Goal: Task Accomplishment & Management: Manage account settings

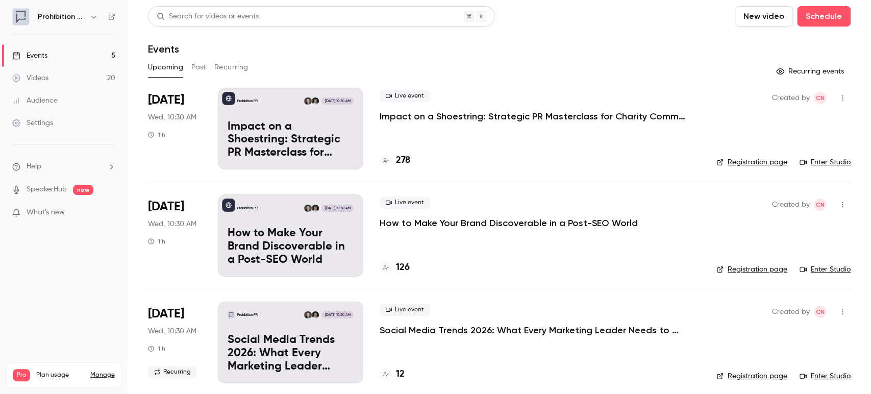
click at [481, 115] on p "Impact on a Shoestring: Strategic PR Masterclass for Charity Comms Teams" at bounding box center [532, 116] width 306 height 12
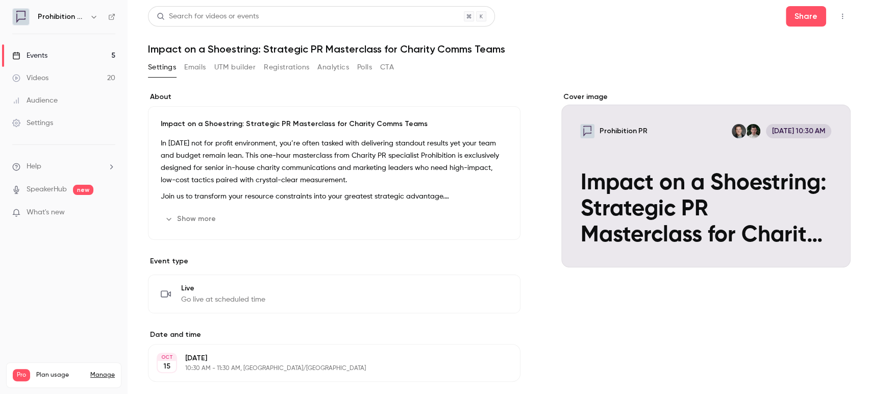
click at [197, 69] on button "Emails" at bounding box center [194, 67] width 21 height 16
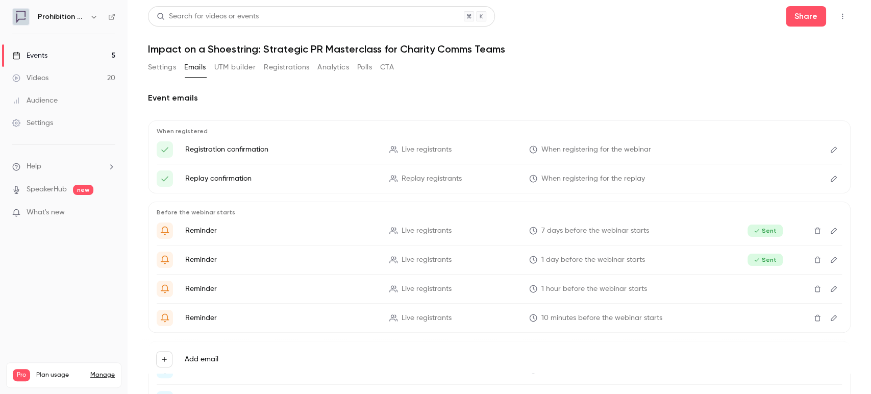
click at [173, 65] on button "Settings" at bounding box center [162, 67] width 28 height 16
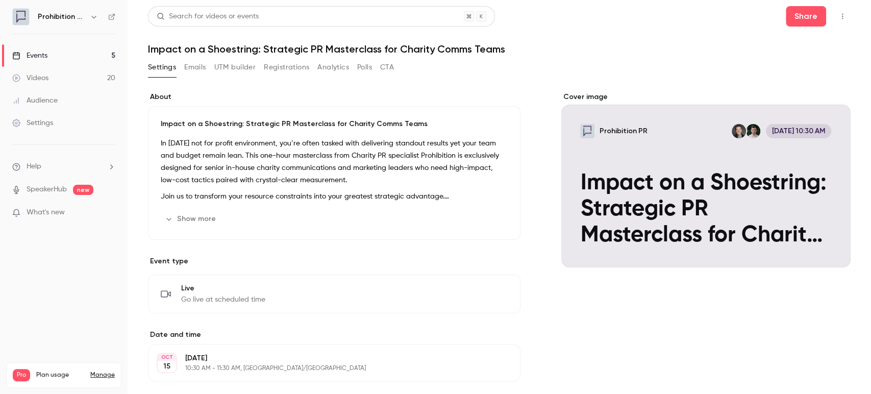
click at [233, 70] on button "UTM builder" at bounding box center [234, 67] width 41 height 16
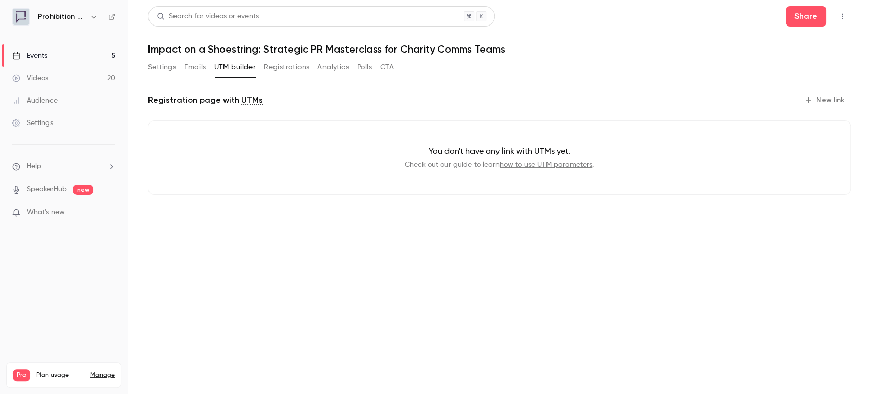
click at [276, 69] on button "Registrations" at bounding box center [286, 67] width 45 height 16
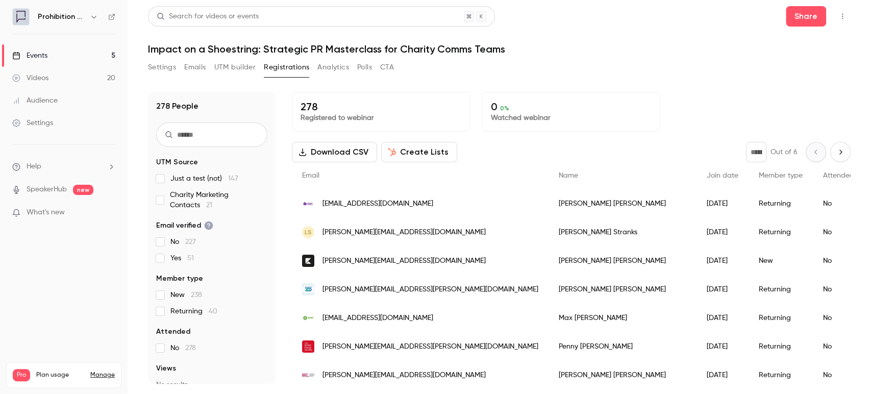
click at [58, 58] on link "Events 5" at bounding box center [64, 55] width 128 height 22
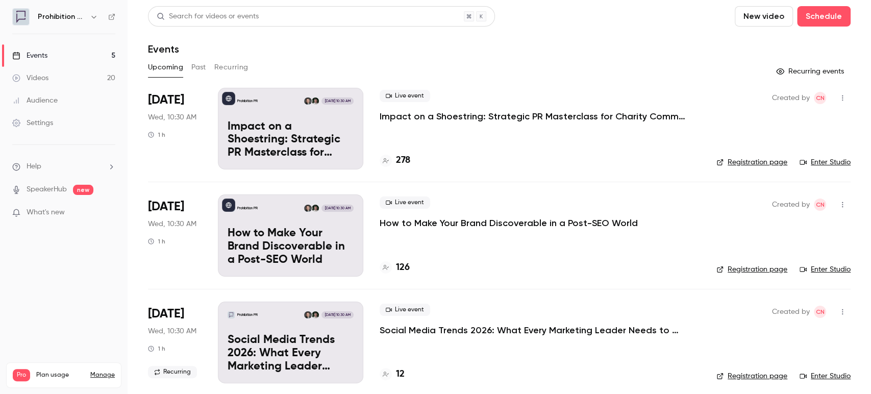
click at [198, 69] on button "Past" at bounding box center [198, 67] width 15 height 16
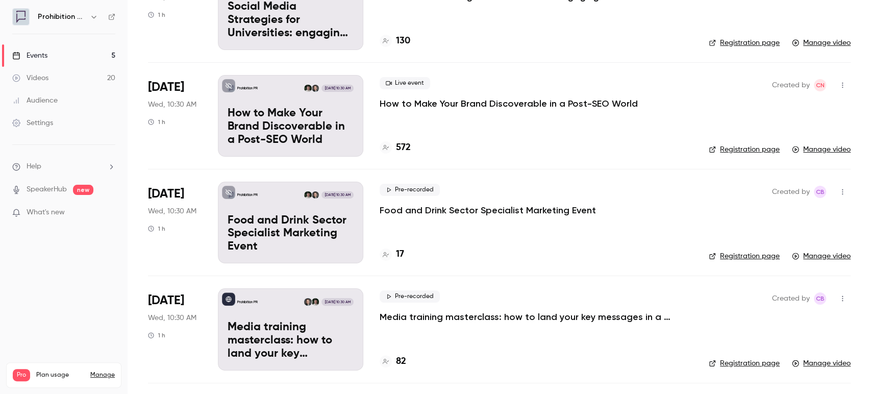
scroll to position [283, 0]
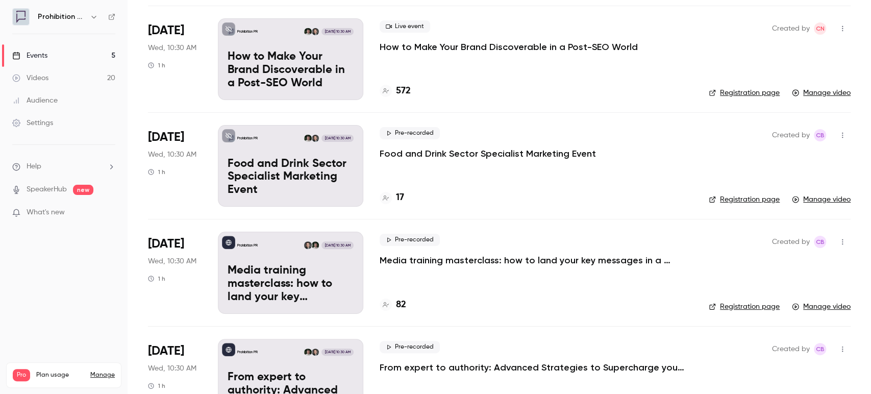
click at [480, 261] on p "Media training masterclass: how to land your key messages in a digital-first wo…" at bounding box center [532, 260] width 306 height 12
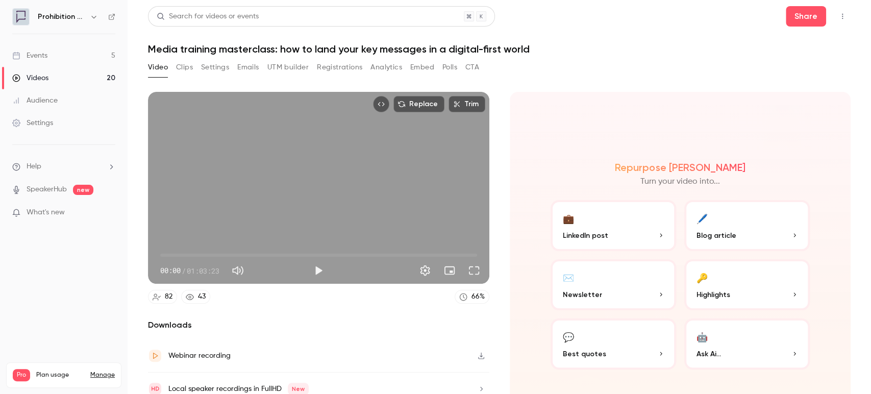
click at [838, 11] on button "Top Bar Actions" at bounding box center [842, 16] width 16 height 16
click at [826, 36] on li "Unpublish from Channel" at bounding box center [785, 42] width 113 height 27
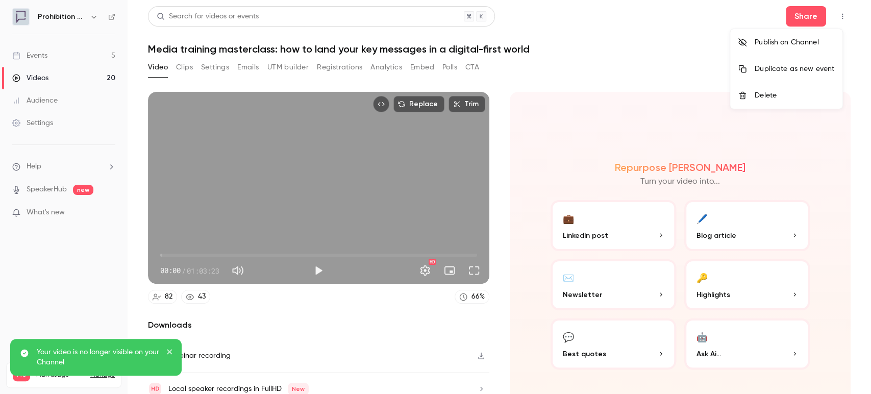
click at [64, 55] on div at bounding box center [435, 197] width 871 height 394
click at [39, 54] on div "Events" at bounding box center [29, 55] width 35 height 10
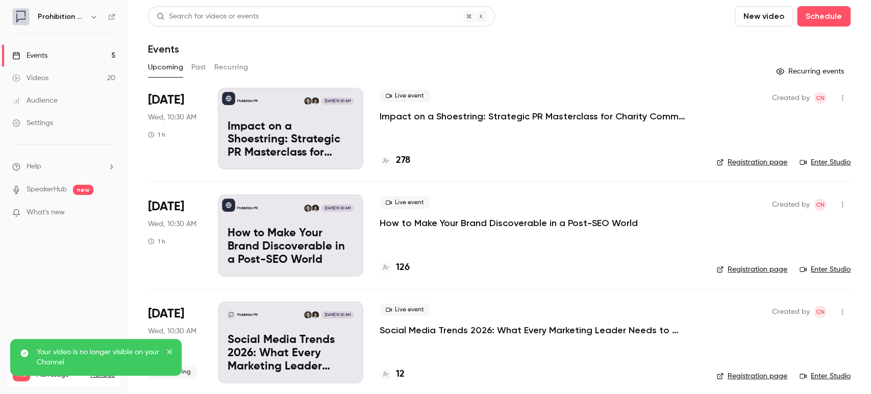
click at [111, 10] on div "Prohibition PR" at bounding box center [63, 16] width 103 height 17
click at [111, 18] on icon at bounding box center [111, 16] width 7 height 7
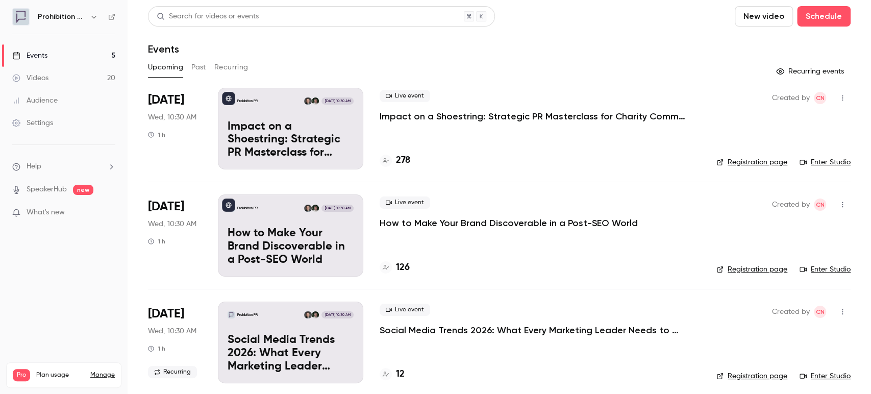
click at [563, 111] on p "Impact on a Shoestring: Strategic PR Masterclass for Charity Comms Teams" at bounding box center [532, 116] width 306 height 12
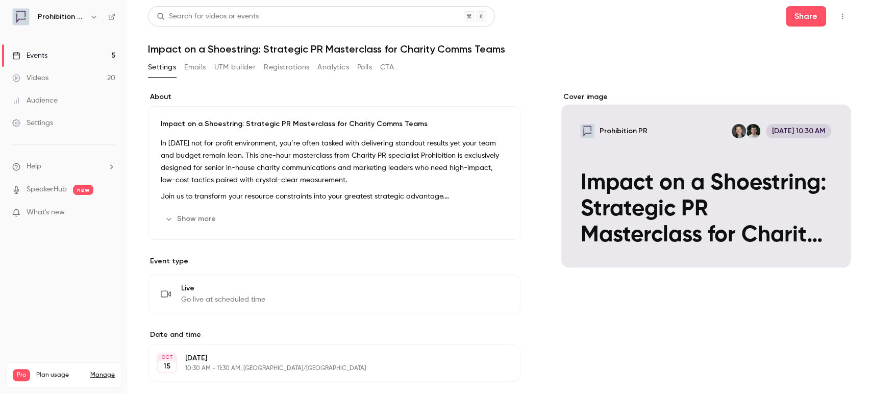
click at [842, 14] on icon "button" at bounding box center [842, 17] width 1 height 6
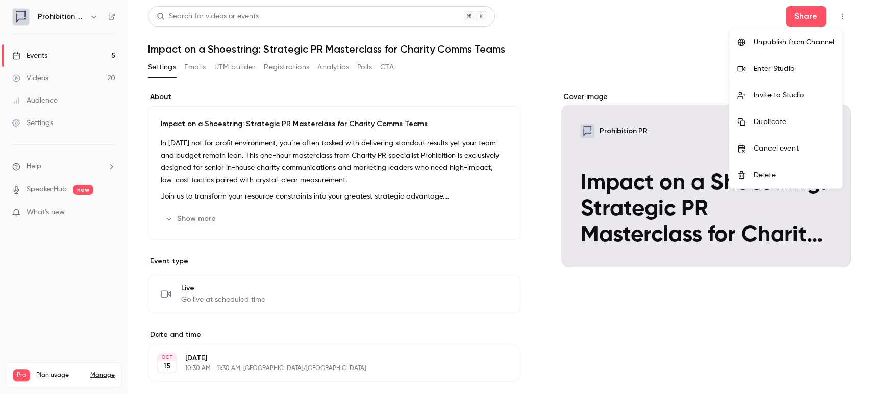
click at [795, 70] on div "Enter Studio" at bounding box center [793, 69] width 81 height 10
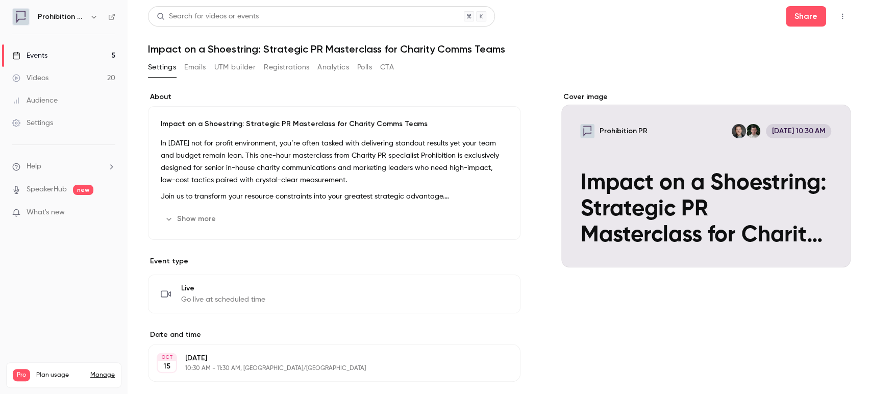
click at [31, 59] on div "Events" at bounding box center [29, 55] width 35 height 10
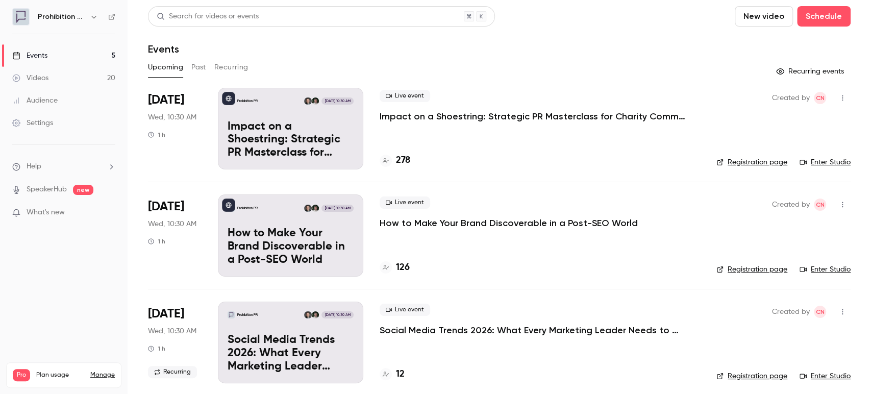
click at [400, 155] on h4 "278" at bounding box center [403, 161] width 14 height 14
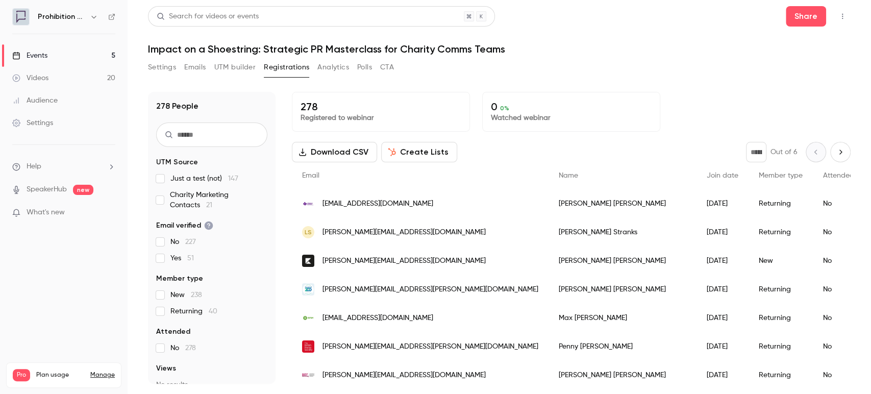
drag, startPoint x: 183, startPoint y: 133, endPoint x: 204, endPoint y: 124, distance: 22.4
click at [188, 133] on input "text" at bounding box center [211, 134] width 111 height 24
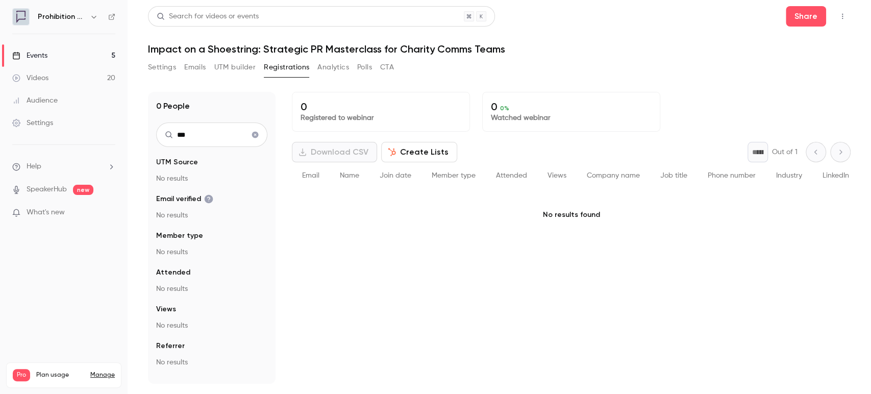
click at [208, 128] on input "***" at bounding box center [211, 134] width 111 height 24
drag, startPoint x: 208, startPoint y: 132, endPoint x: 122, endPoint y: 137, distance: 86.3
click at [122, 137] on div "Prohibition PR Events 5 Videos 20 Audience Settings Help SpeakerHub new What's …" at bounding box center [435, 197] width 871 height 394
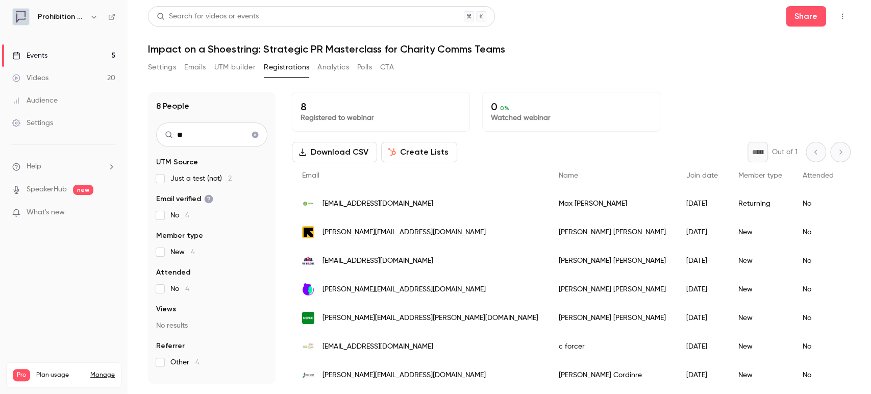
type input "*"
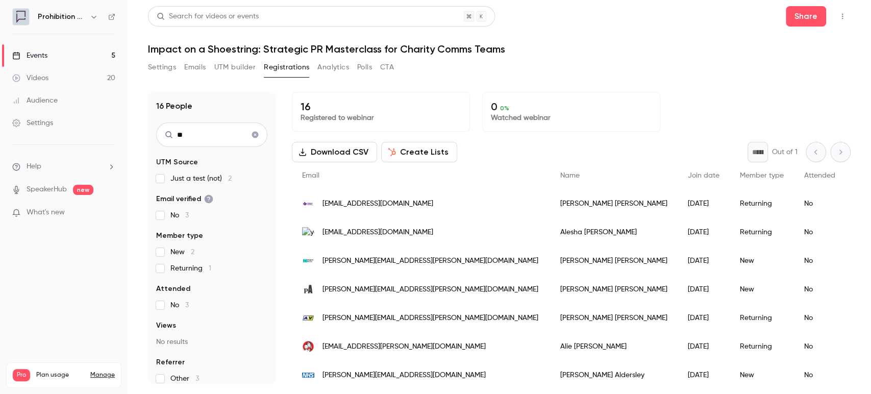
type input "*"
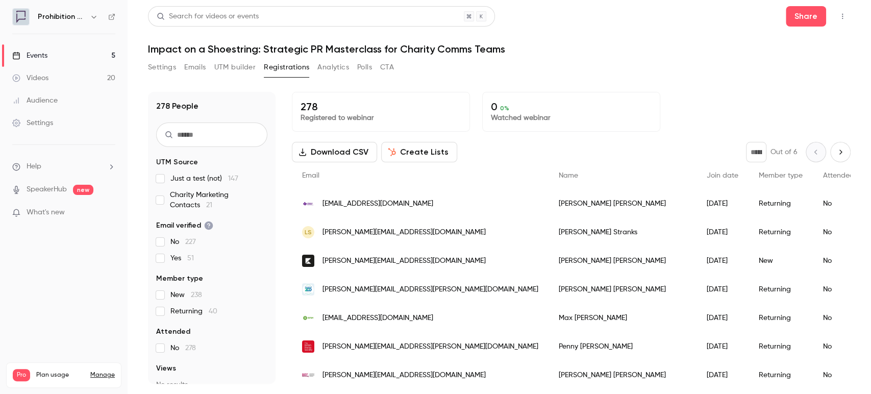
click at [34, 48] on link "Events 5" at bounding box center [64, 55] width 128 height 22
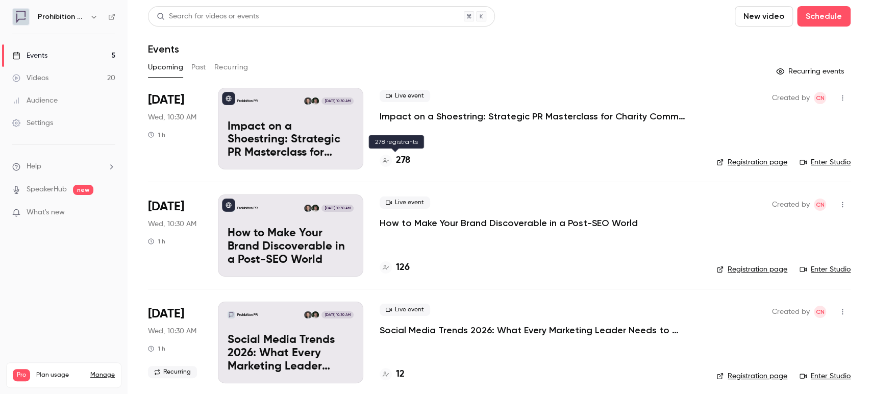
click at [406, 157] on h4 "278" at bounding box center [403, 161] width 14 height 14
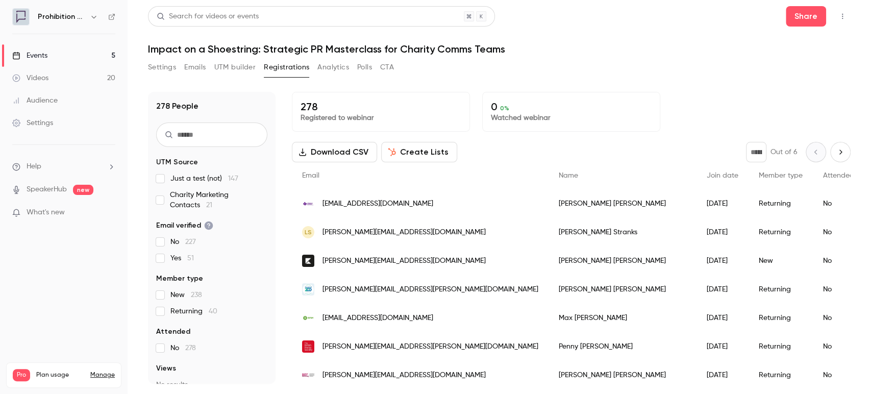
click at [225, 141] on input "text" at bounding box center [211, 134] width 111 height 24
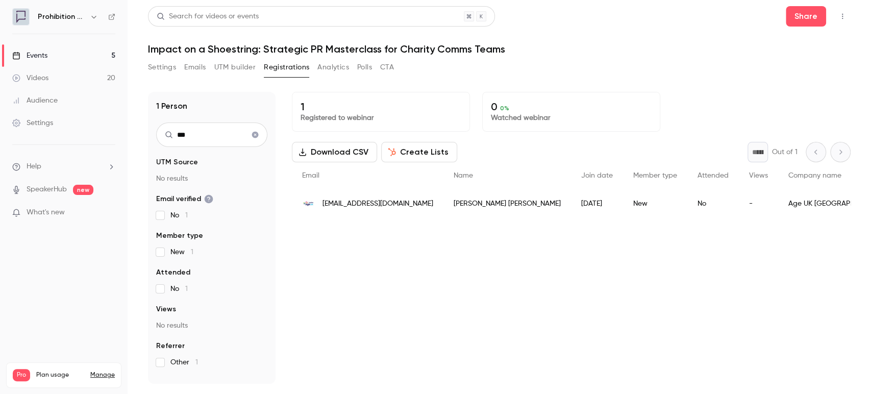
type input "***"
click at [255, 132] on icon "Clear search" at bounding box center [255, 135] width 7 height 7
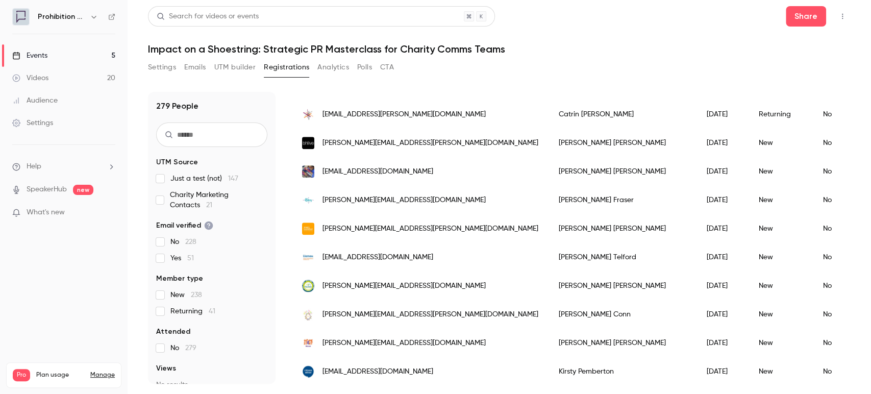
scroll to position [850, 0]
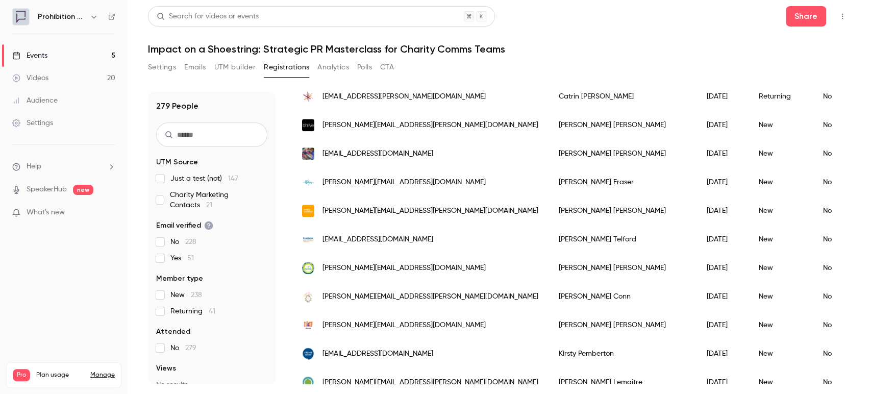
click at [49, 55] on link "Events 5" at bounding box center [64, 55] width 128 height 22
